Goal: Find specific page/section: Locate a particular part of the current website

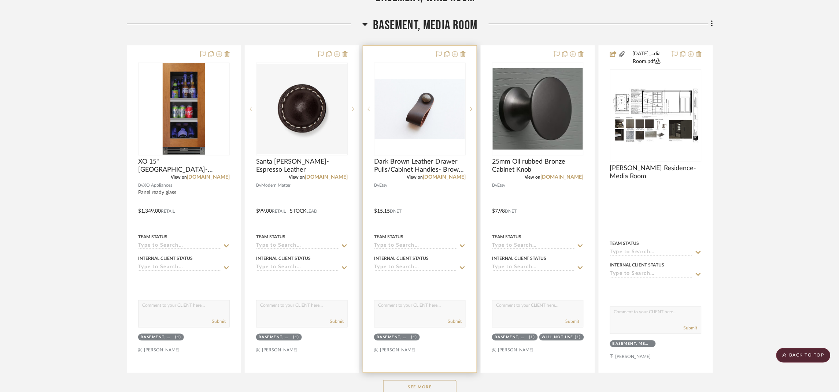
scroll to position [274, 0]
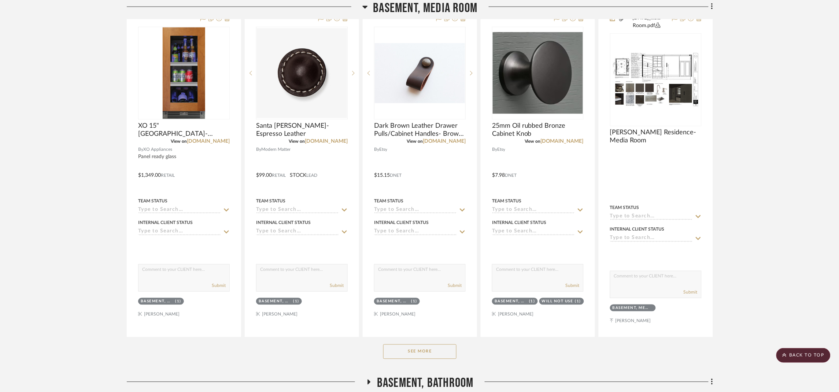
click at [419, 350] on button "See More" at bounding box center [419, 352] width 73 height 15
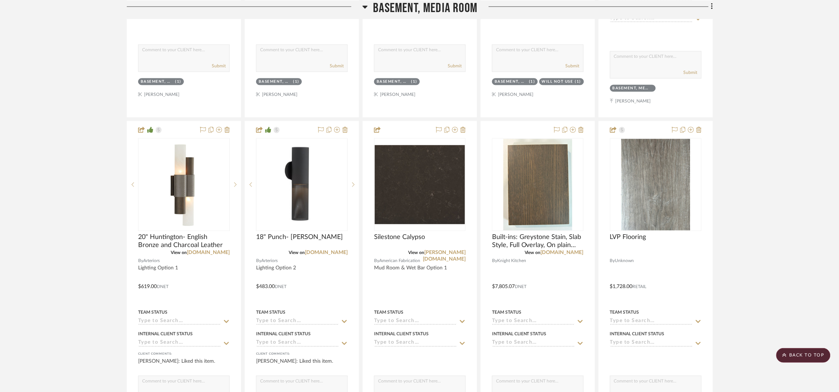
scroll to position [220, 0]
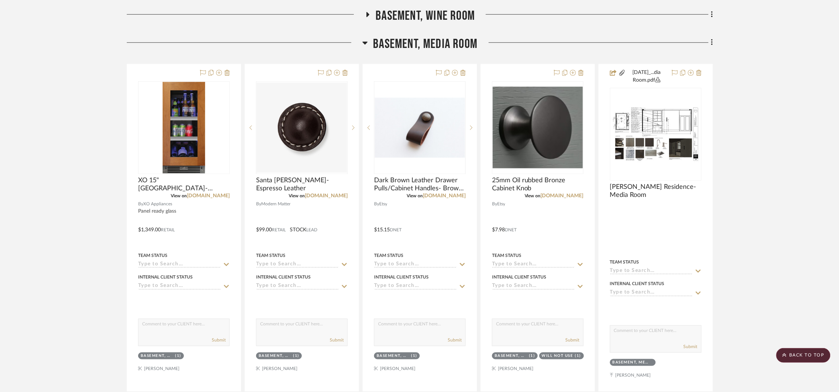
click at [435, 45] on span "Basement, Media Room" at bounding box center [425, 44] width 104 height 16
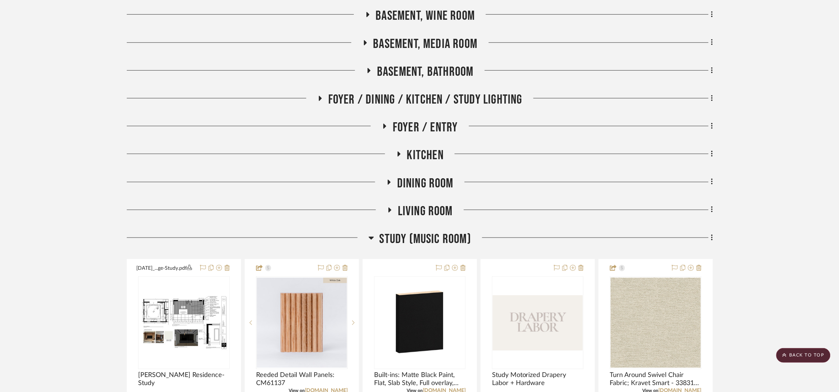
click at [425, 241] on span "Study (Music Room)" at bounding box center [426, 240] width 92 height 16
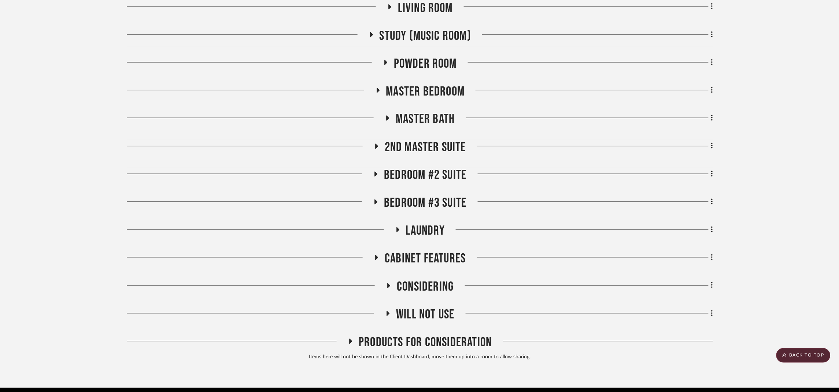
scroll to position [385, 0]
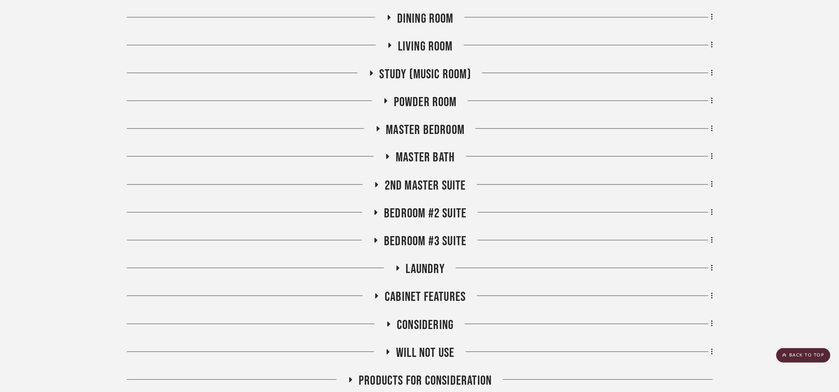
click at [425, 179] on span "2nd Master Suite" at bounding box center [425, 186] width 81 height 16
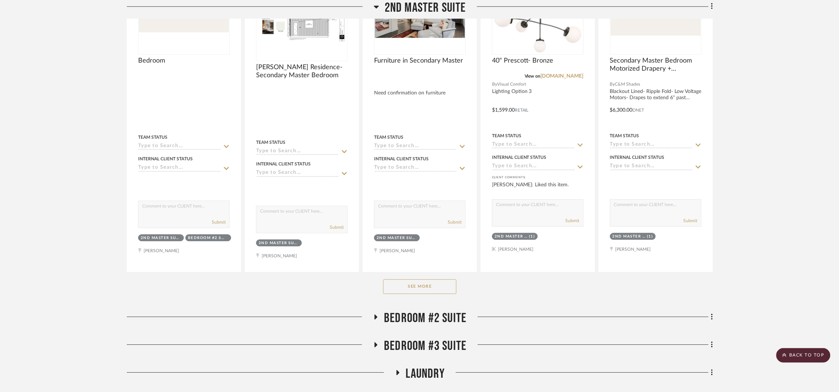
scroll to position [659, 0]
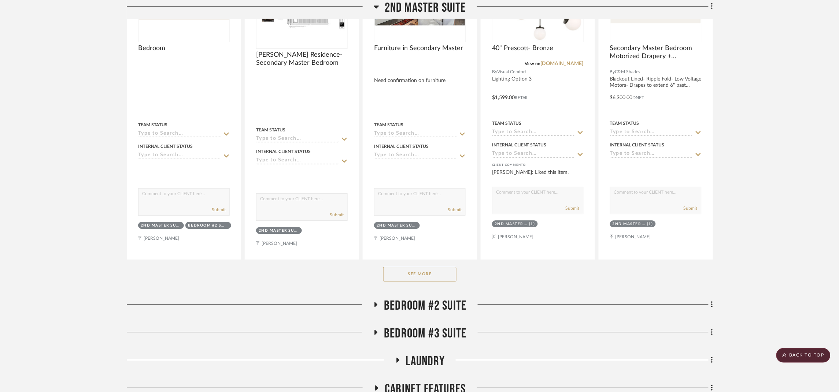
click at [426, 307] on span "Bedroom #2 Suite" at bounding box center [425, 306] width 82 height 16
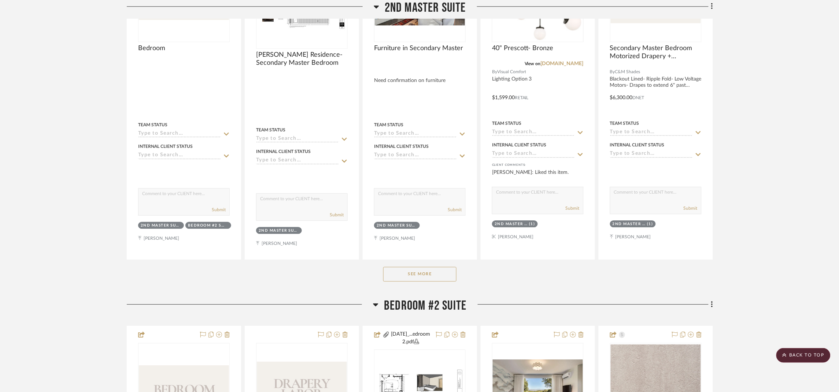
click at [437, 274] on button "See More" at bounding box center [419, 274] width 73 height 15
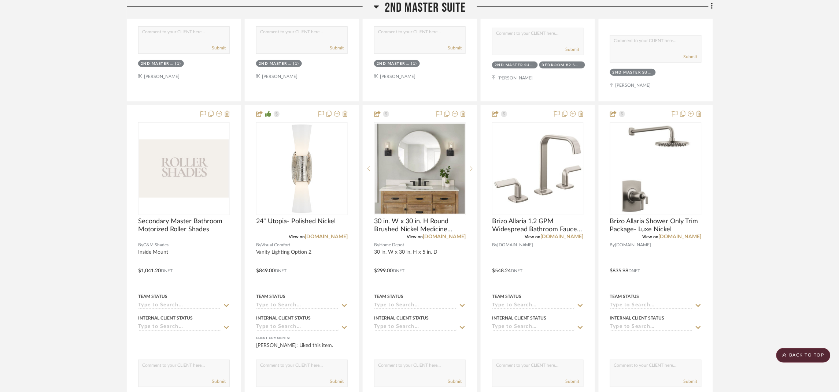
scroll to position [1154, 0]
